Goal: Task Accomplishment & Management: Use online tool/utility

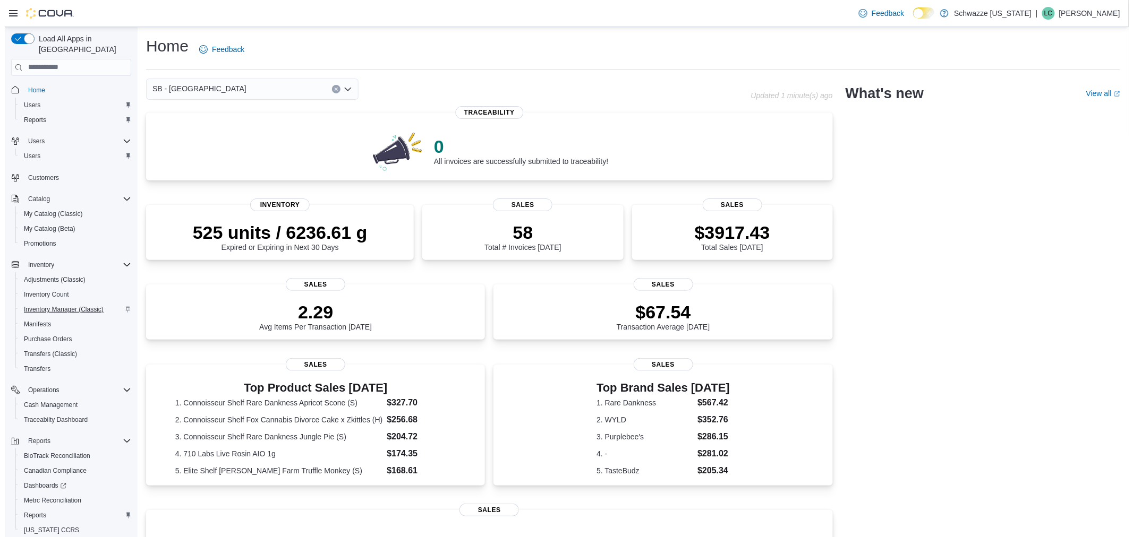
scroll to position [29, 0]
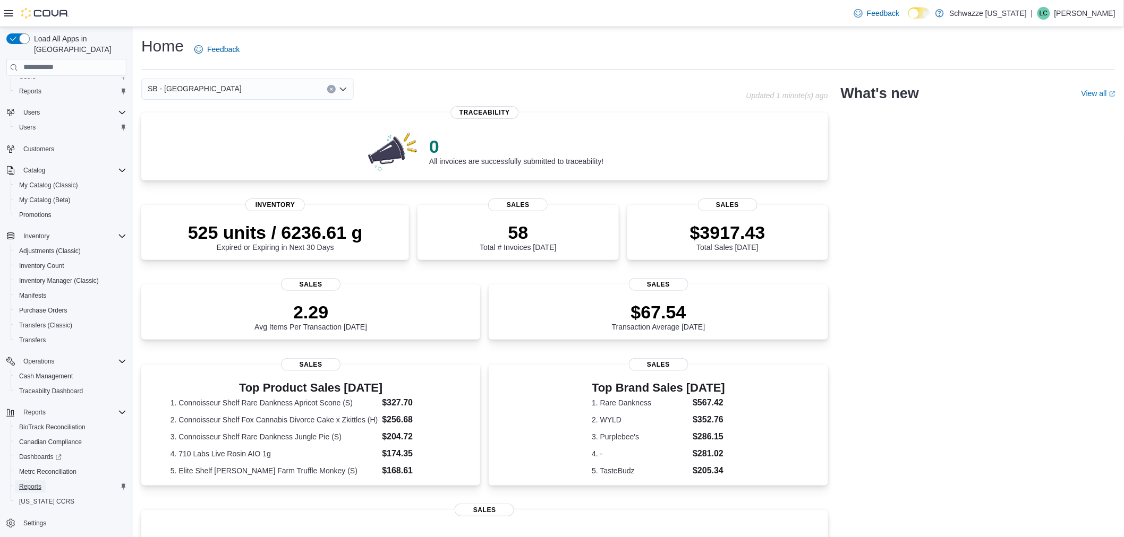
click at [19, 483] on span "Reports" at bounding box center [30, 487] width 22 height 8
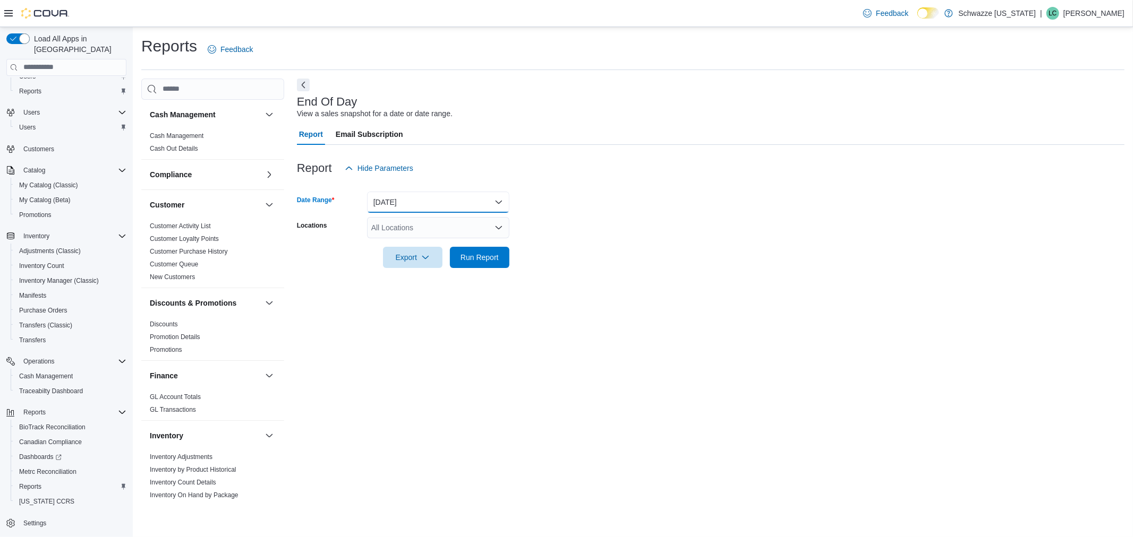
click at [437, 197] on button "[DATE]" at bounding box center [438, 202] width 142 height 21
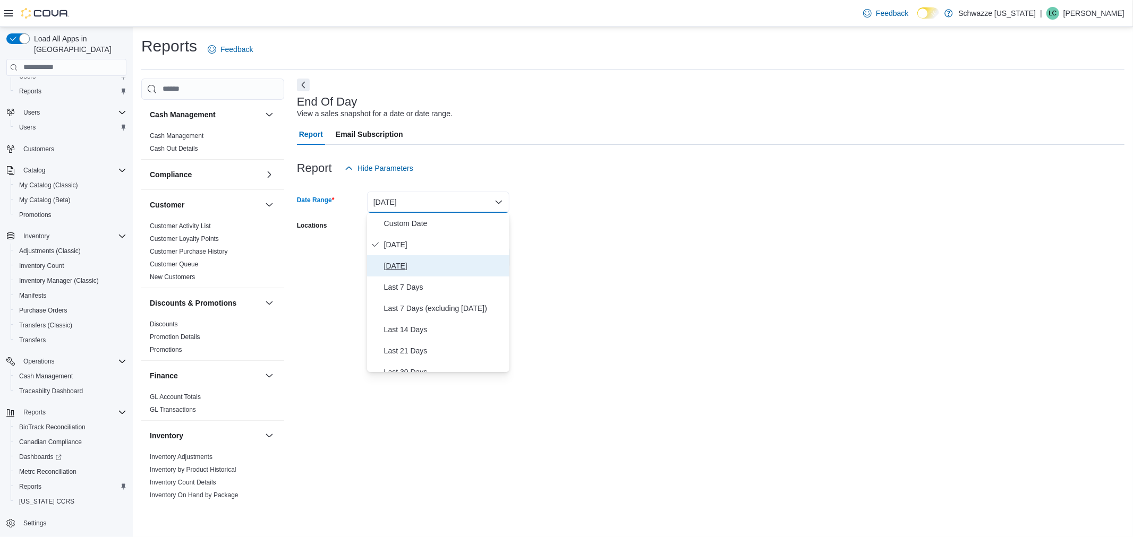
click at [418, 260] on span "[DATE]" at bounding box center [444, 266] width 121 height 13
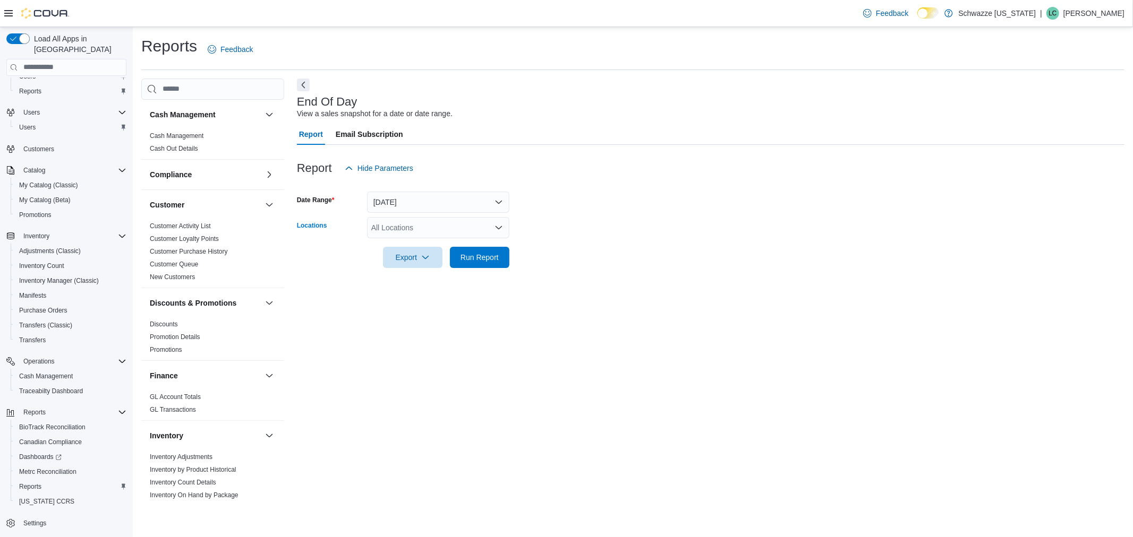
click at [476, 219] on div "All Locations" at bounding box center [438, 227] width 142 height 21
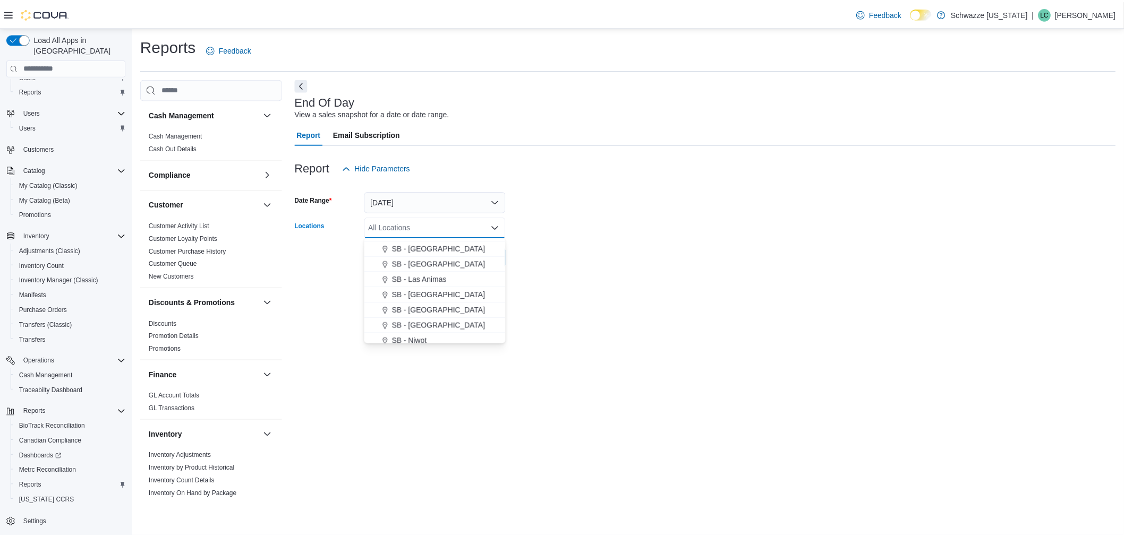
scroll to position [354, 0]
click at [454, 305] on span "SB - [GEOGRAPHIC_DATA]" at bounding box center [442, 307] width 94 height 11
click at [697, 206] on form "Date Range [DATE] Locations SB - [GEOGRAPHIC_DATA] Combo box. Selected. SB - [G…" at bounding box center [710, 223] width 827 height 89
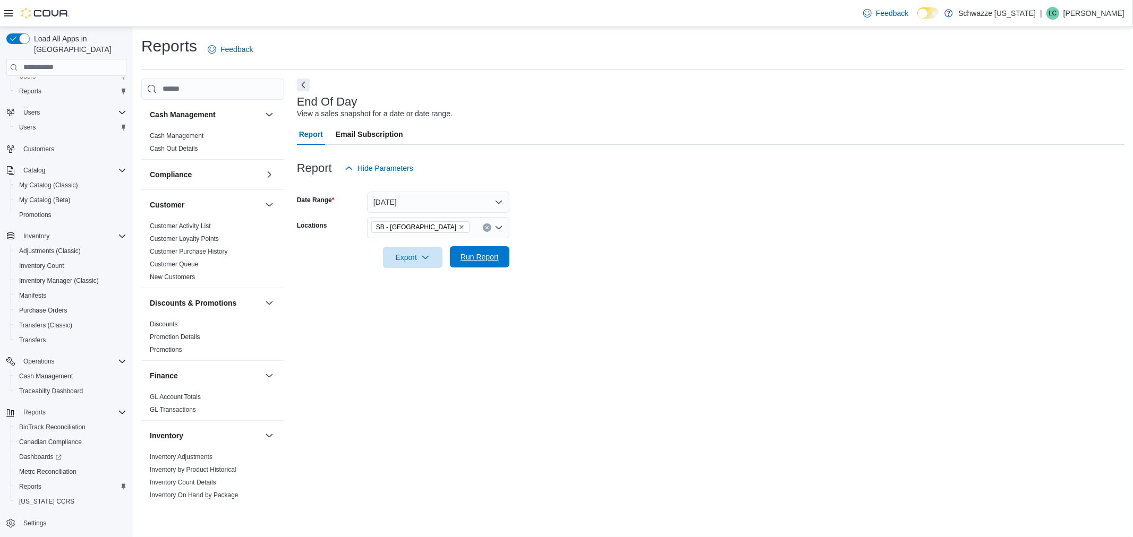
click at [479, 261] on span "Run Report" at bounding box center [479, 257] width 38 height 11
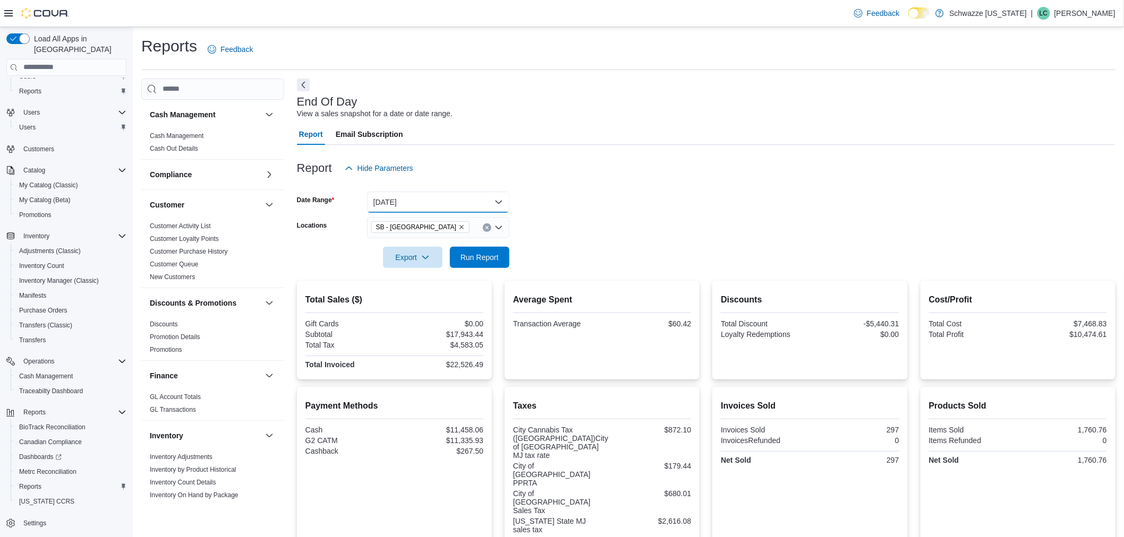
click at [467, 206] on button "[DATE]" at bounding box center [438, 202] width 142 height 21
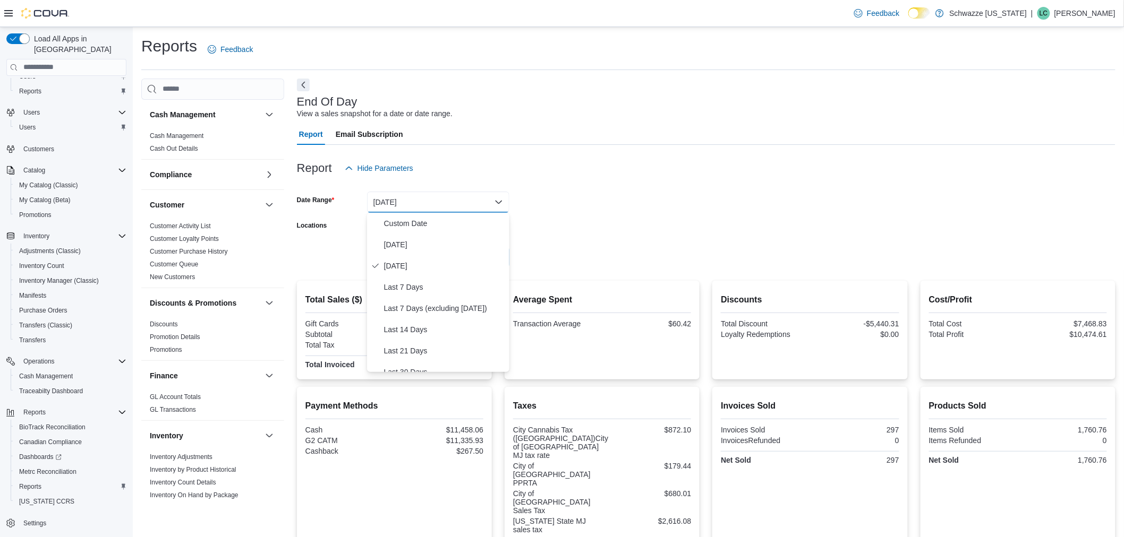
click at [638, 208] on form "Date Range [DATE] Locations SB - [GEOGRAPHIC_DATA] Export Run Report" at bounding box center [706, 223] width 818 height 89
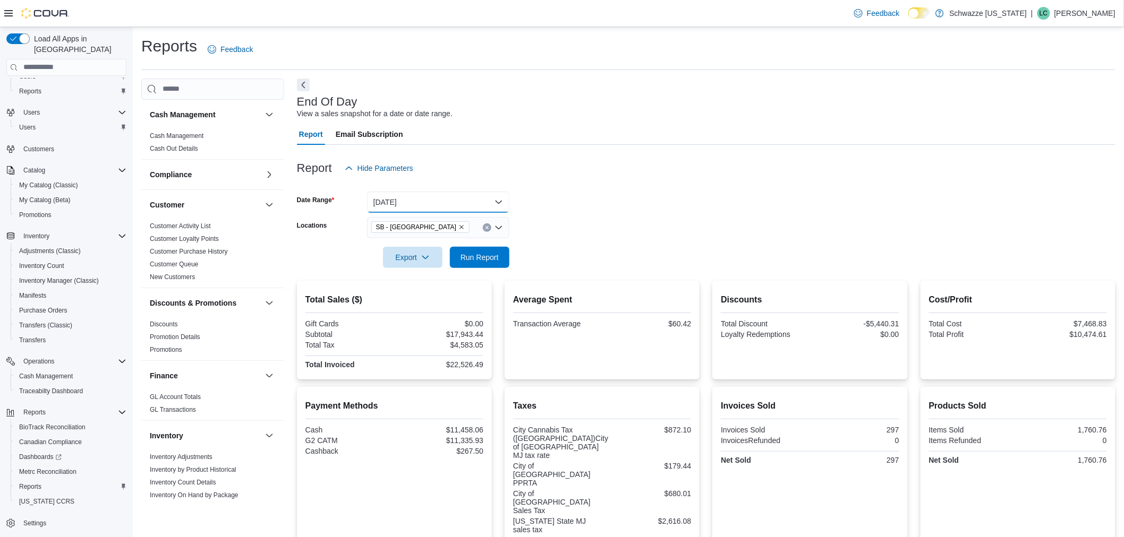
click at [484, 202] on button "[DATE]" at bounding box center [438, 202] width 142 height 21
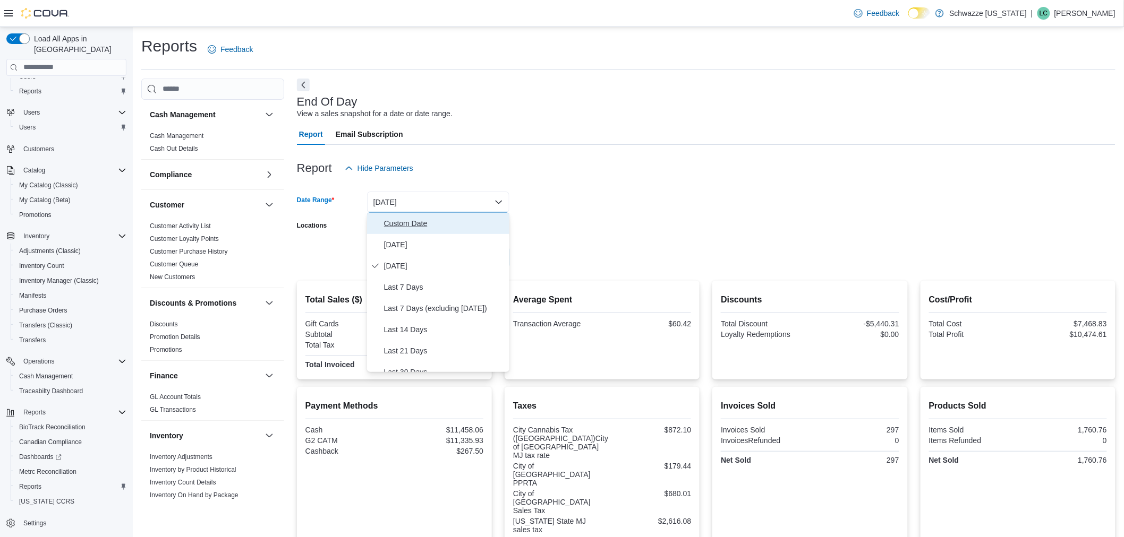
click at [417, 222] on span "Custom Date" at bounding box center [444, 223] width 121 height 13
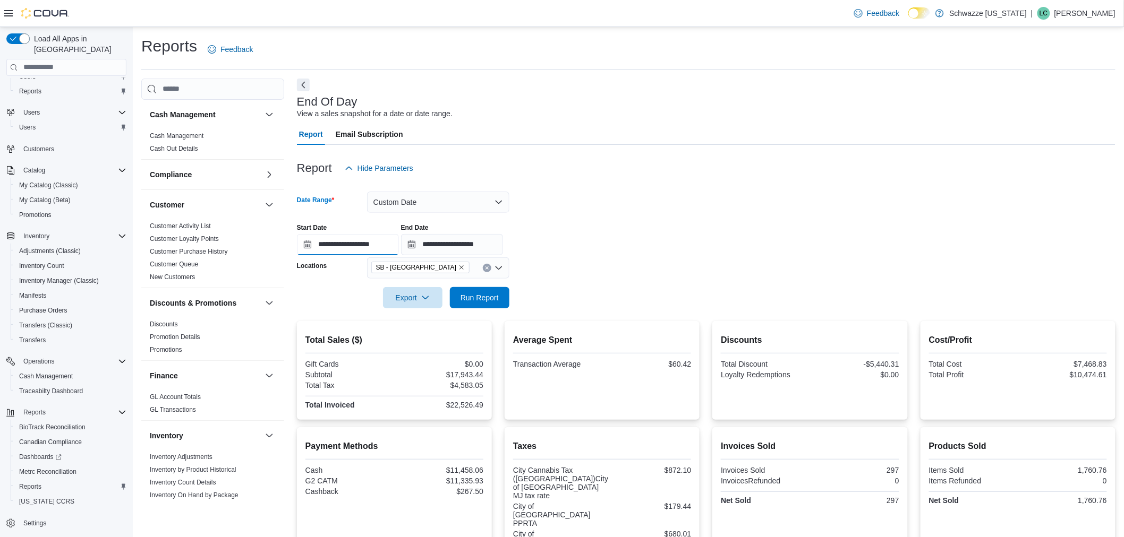
click at [304, 246] on input "**********" at bounding box center [348, 244] width 102 height 21
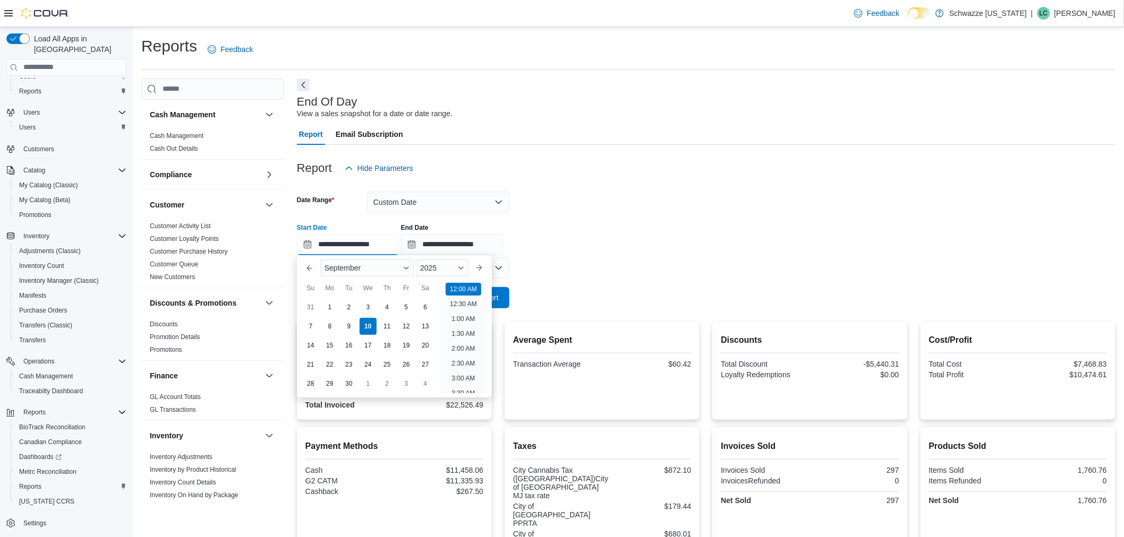
scroll to position [33, 0]
click at [335, 325] on div "8" at bounding box center [329, 326] width 19 height 19
type input "**********"
click at [503, 240] on input "**********" at bounding box center [452, 244] width 102 height 21
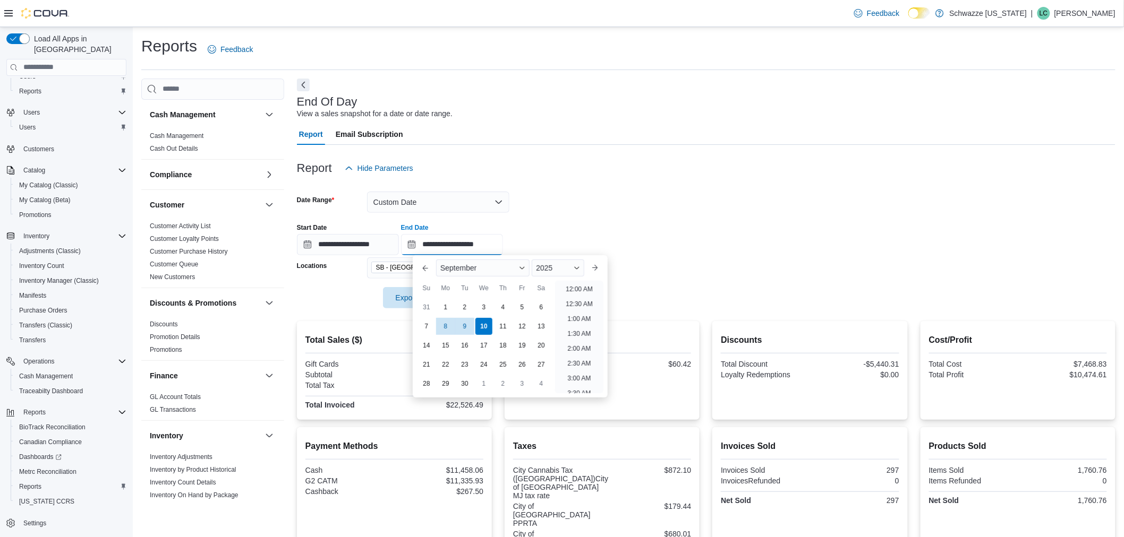
scroll to position [603, 0]
click at [458, 326] on div "9" at bounding box center [464, 326] width 19 height 19
click at [691, 206] on form "**********" at bounding box center [706, 244] width 818 height 130
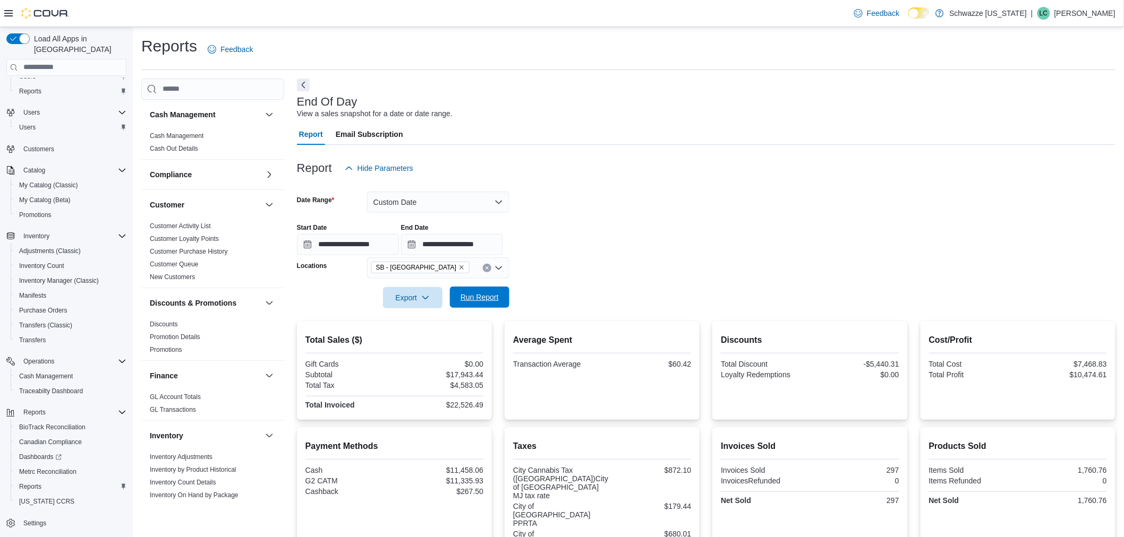
click at [492, 299] on span "Run Report" at bounding box center [479, 297] width 38 height 11
click at [442, 245] on input "**********" at bounding box center [452, 244] width 102 height 21
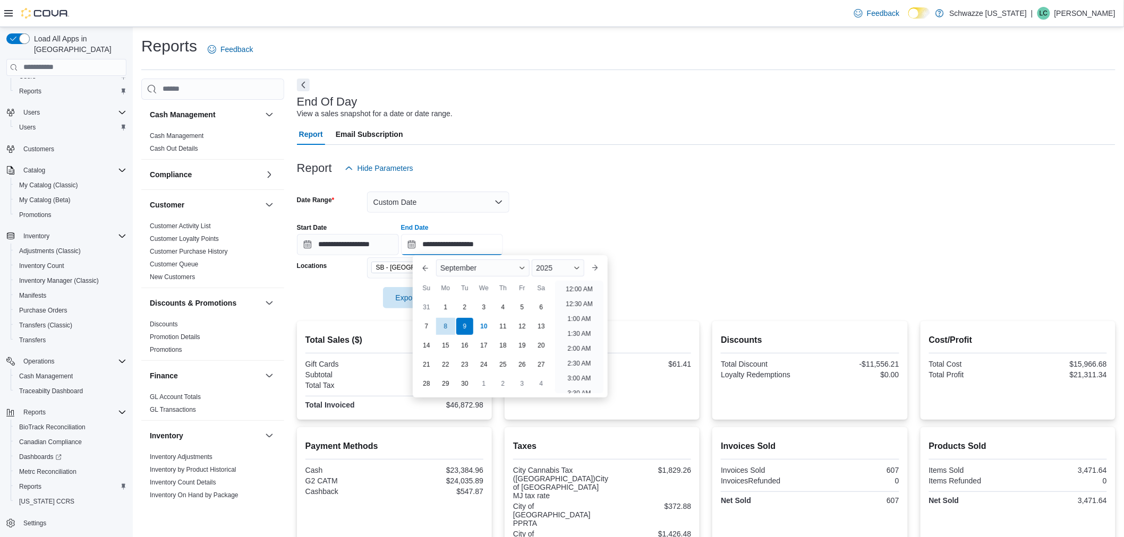
scroll to position [603, 0]
click at [447, 322] on div "8" at bounding box center [445, 326] width 19 height 19
type input "**********"
click at [687, 204] on form "**********" at bounding box center [706, 244] width 818 height 130
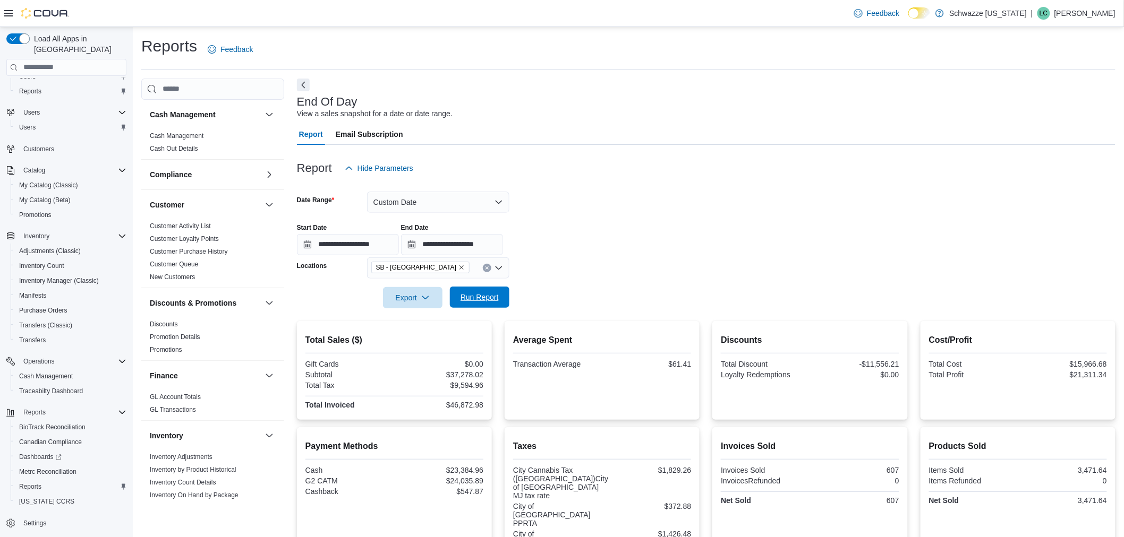
click at [487, 296] on span "Run Report" at bounding box center [479, 297] width 38 height 11
click at [728, 155] on div at bounding box center [706, 151] width 818 height 13
click at [473, 193] on button "Custom Date" at bounding box center [438, 202] width 142 height 21
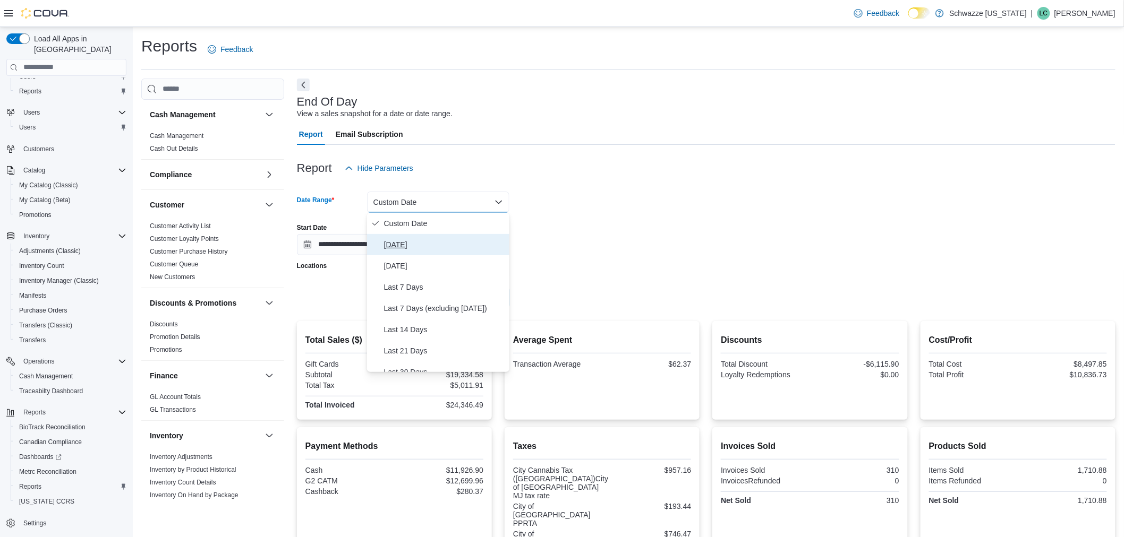
click at [413, 245] on span "[DATE]" at bounding box center [444, 244] width 121 height 13
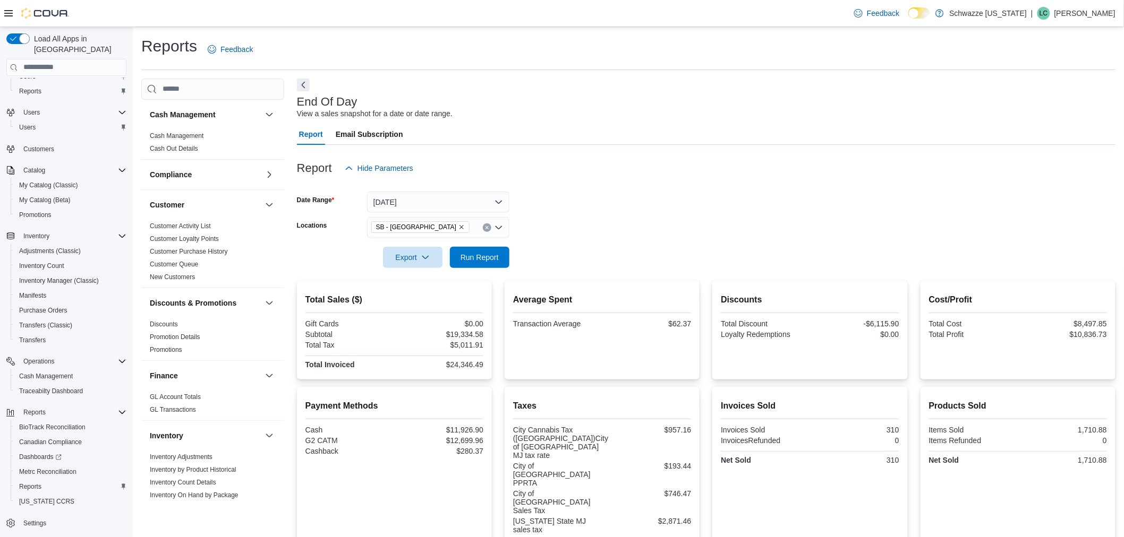
click at [700, 237] on form "Date Range [DATE] Locations SB - [GEOGRAPHIC_DATA] Export Run Report" at bounding box center [706, 223] width 818 height 89
click at [464, 257] on span "Run Report" at bounding box center [479, 257] width 38 height 11
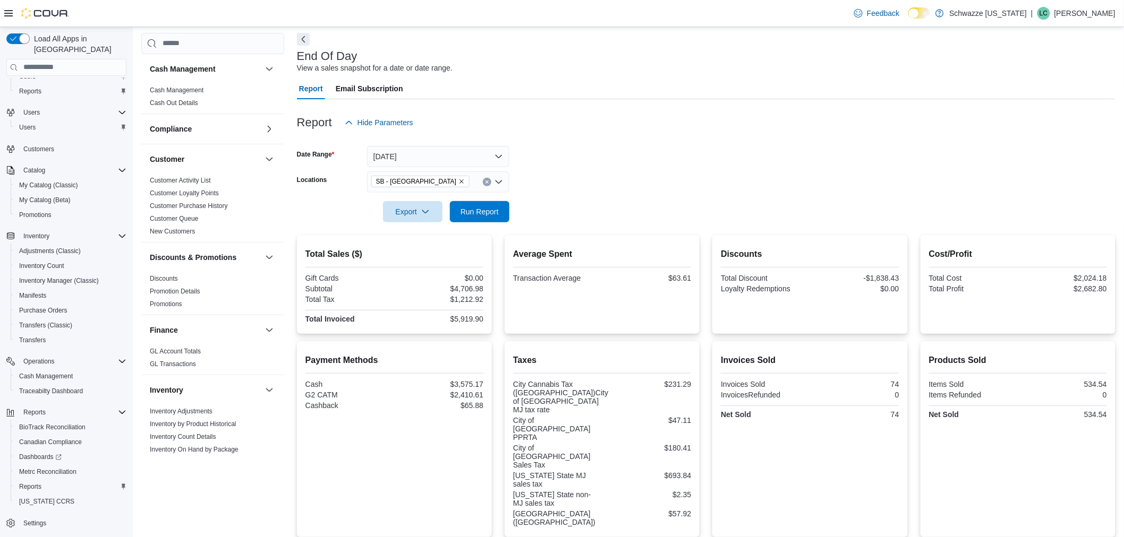
scroll to position [173, 0]
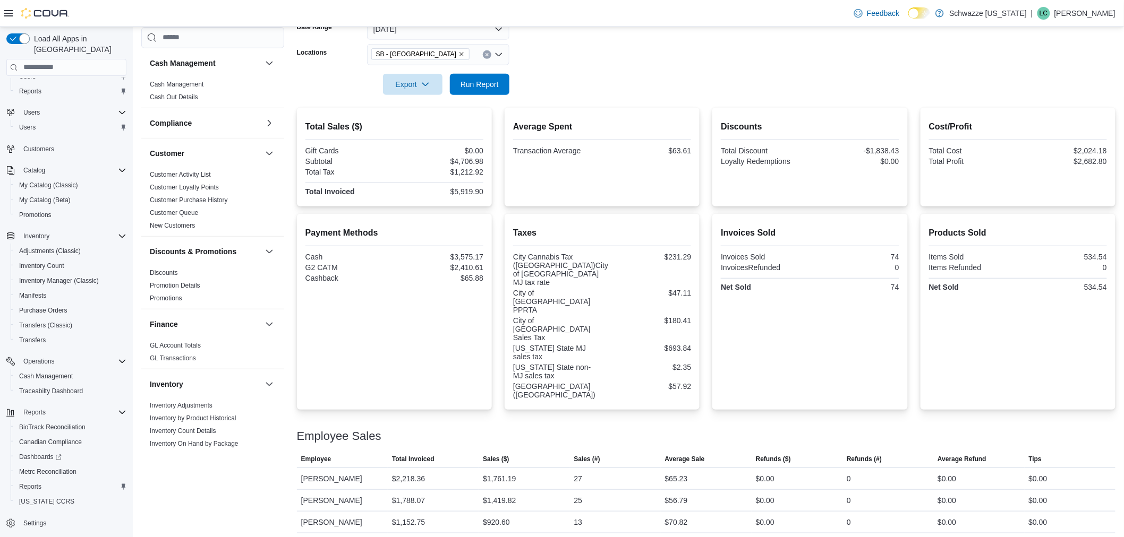
click at [735, 72] on div at bounding box center [706, 69] width 818 height 8
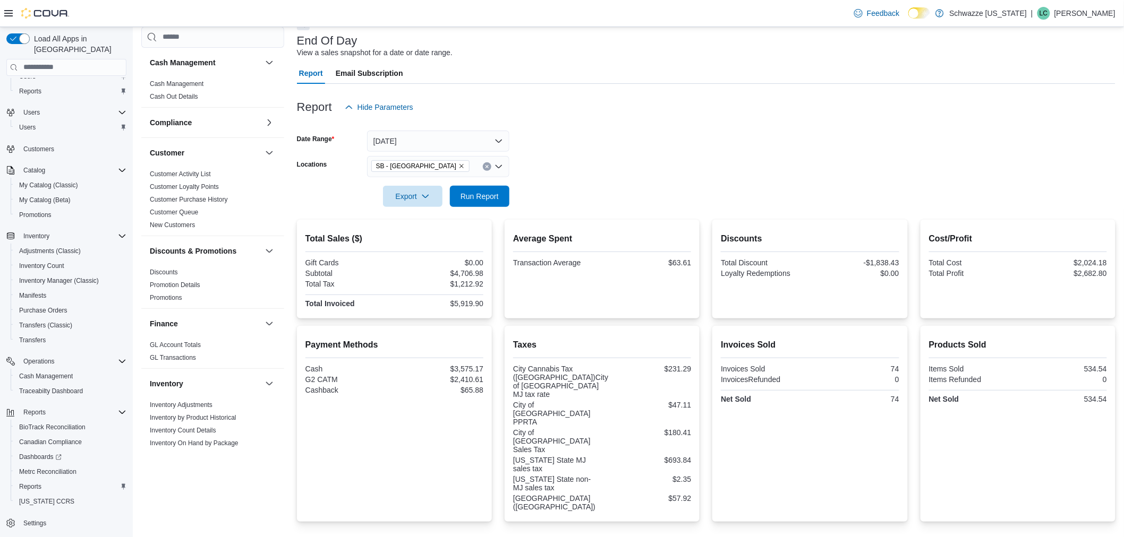
scroll to position [55, 0]
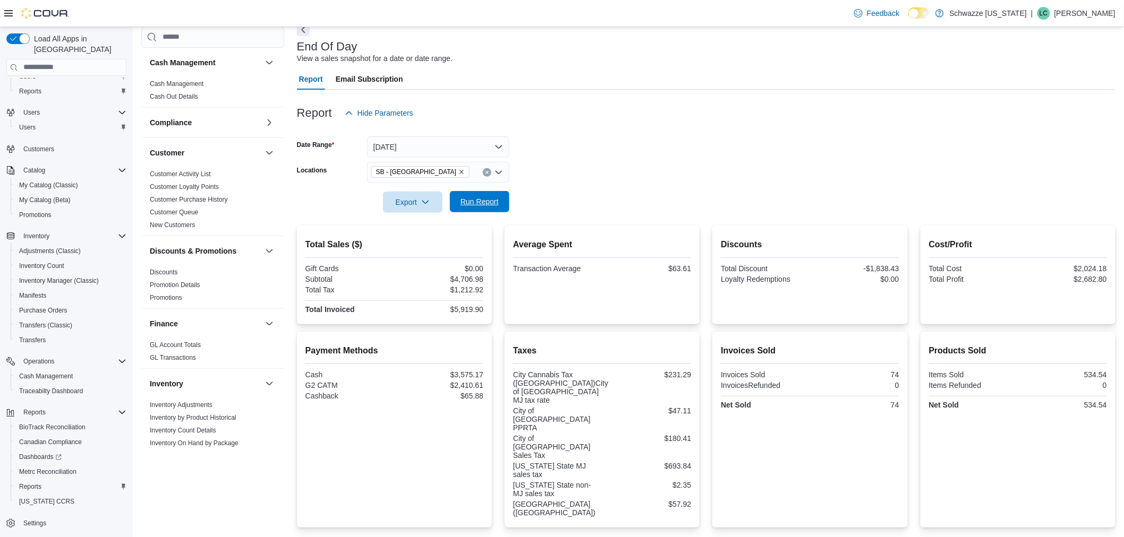
click at [487, 205] on span "Run Report" at bounding box center [479, 202] width 38 height 11
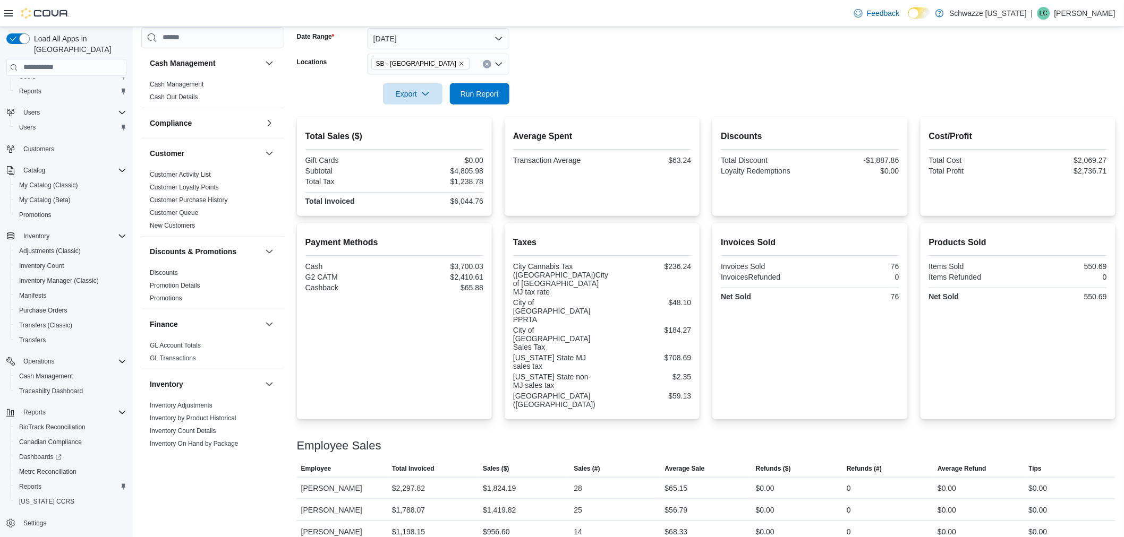
scroll to position [173, 0]
